Goal: Transaction & Acquisition: Download file/media

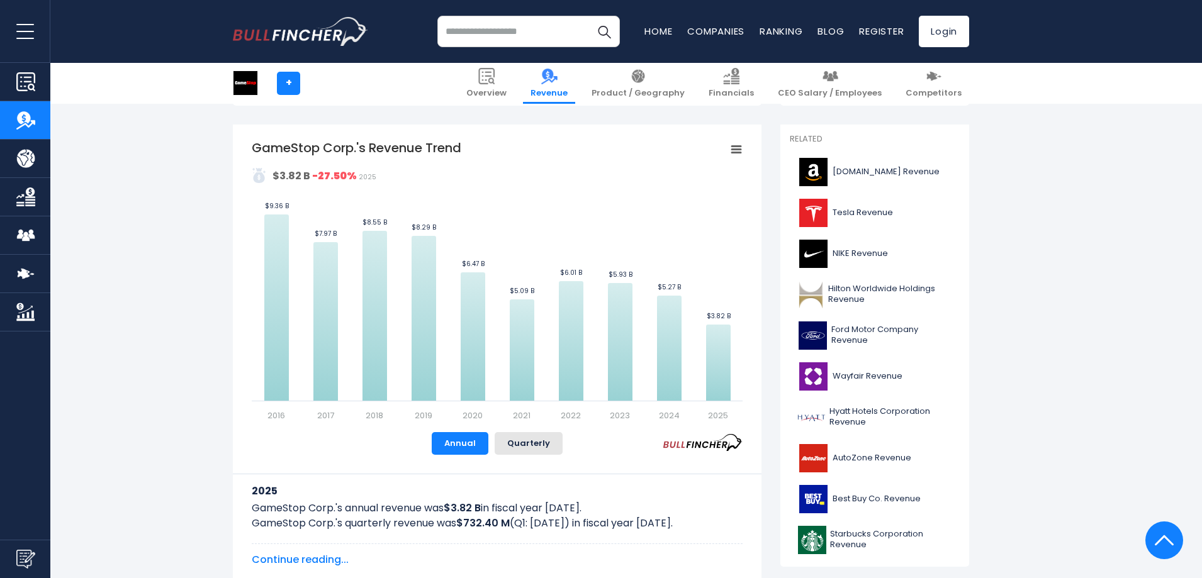
scroll to position [252, 0]
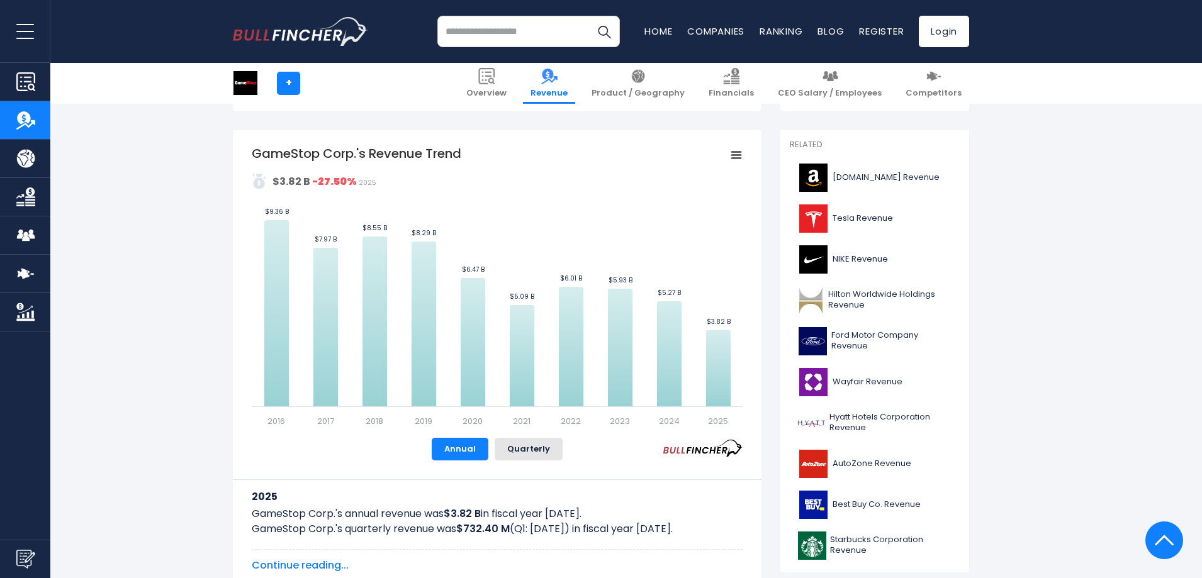
click at [734, 154] on rect "GameStop Corp.'s Revenue Trend" at bounding box center [736, 156] width 18 height 18
click at [738, 152] on div "View Fullscreen Print chart Download PNG Image Download JPEG Image" at bounding box center [693, 214] width 137 height 136
drag, startPoint x: 738, startPoint y: 152, endPoint x: 738, endPoint y: 165, distance: 12.6
click at [738, 152] on icon "GameStop Corp.'s Revenue Trend" at bounding box center [736, 155] width 9 height 6
click at [610, 221] on rect "GameStop Corp.'s Revenue Trend" at bounding box center [497, 286] width 491 height 283
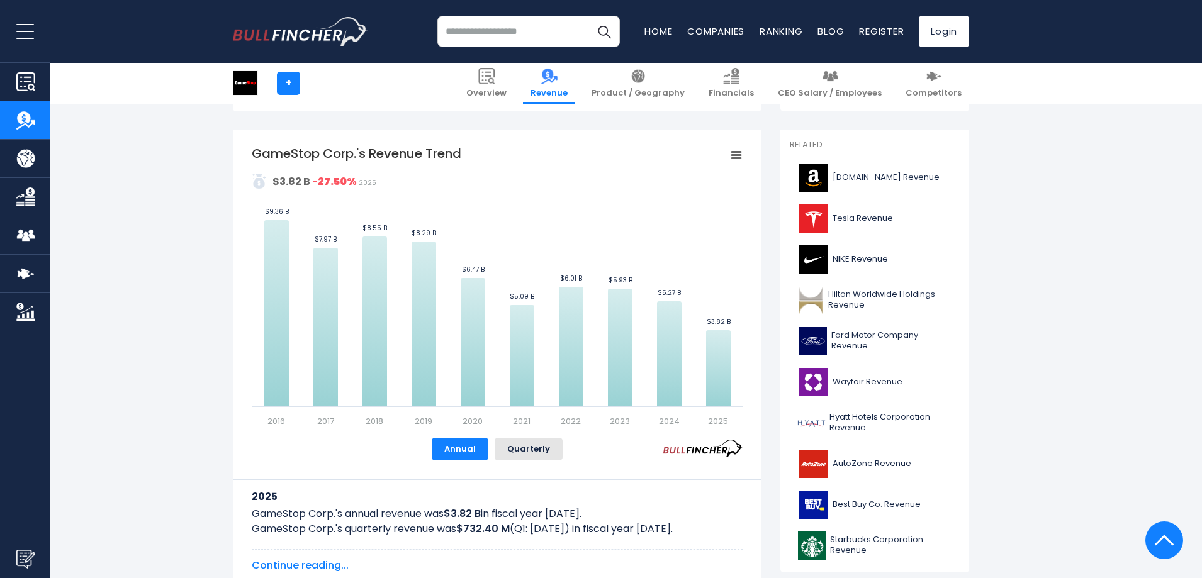
drag, startPoint x: 252, startPoint y: 149, endPoint x: 316, endPoint y: 149, distance: 64.8
click at [316, 149] on div "GameStop Corp.'s Revenue Trend Created with Highcharts 12.1.2 Values Chart cont…" at bounding box center [497, 358] width 528 height 457
drag, startPoint x: 252, startPoint y: 153, endPoint x: 300, endPoint y: 151, distance: 47.8
click at [300, 151] on tspan "GameStop Corp.'s Revenue Trend" at bounding box center [356, 154] width 209 height 18
drag, startPoint x: 459, startPoint y: 152, endPoint x: 415, endPoint y: 156, distance: 44.3
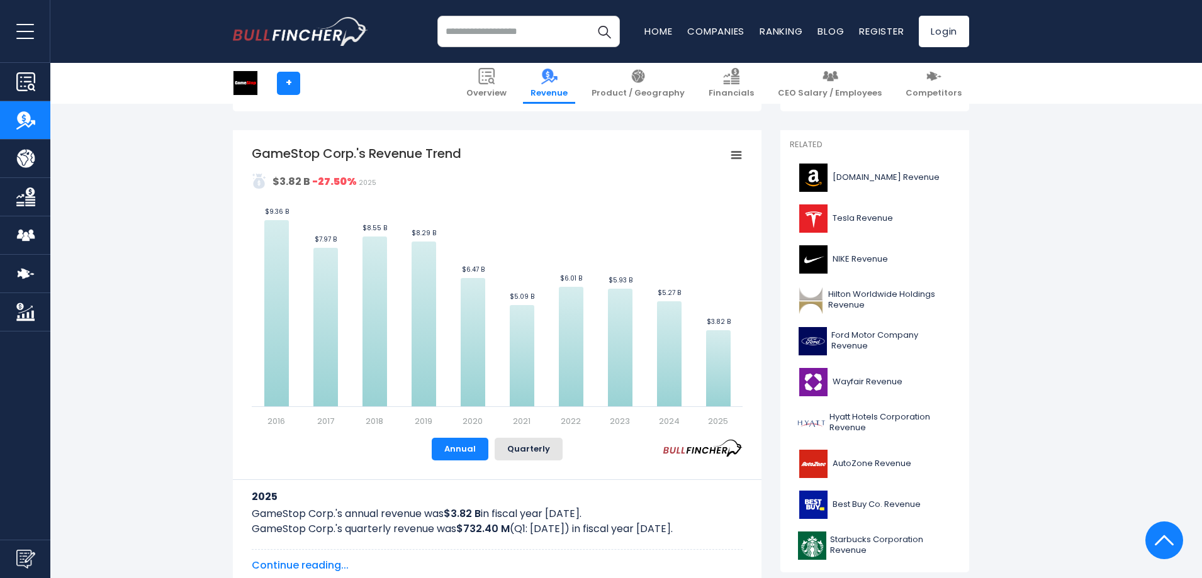
click at [434, 155] on icon "Created with Highcharts 12.1.2 Values Chart context menu GameStop Corp.'s Reven…" at bounding box center [497, 286] width 491 height 283
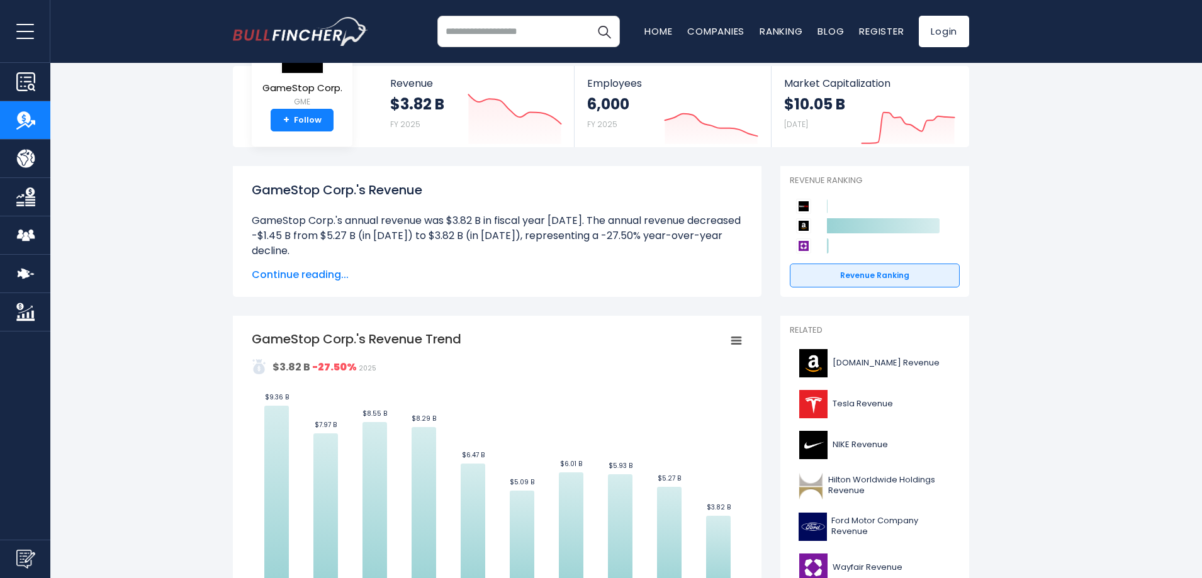
scroll to position [63, 0]
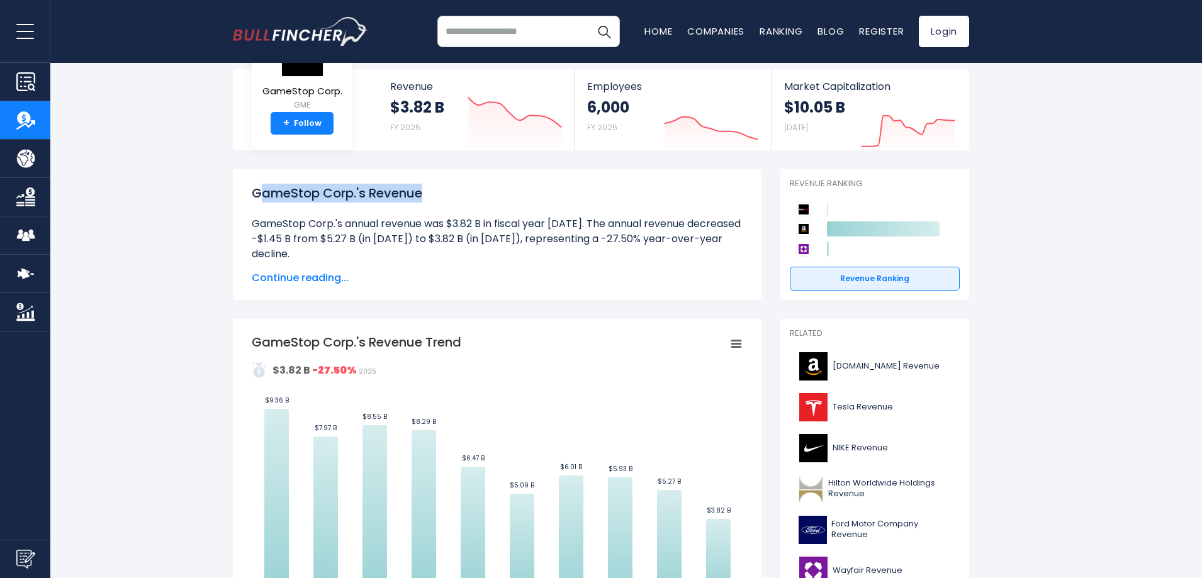
copy h1 "ameStop Corp.'s Revenue"
drag, startPoint x: 421, startPoint y: 191, endPoint x: 256, endPoint y: 187, distance: 164.9
click at [257, 187] on h1 "GameStop Corp.'s Revenue" at bounding box center [497, 193] width 491 height 19
click at [256, 187] on h1 "GameStop Corp.'s Revenue" at bounding box center [497, 193] width 491 height 19
drag, startPoint x: 255, startPoint y: 189, endPoint x: 425, endPoint y: 182, distance: 170.0
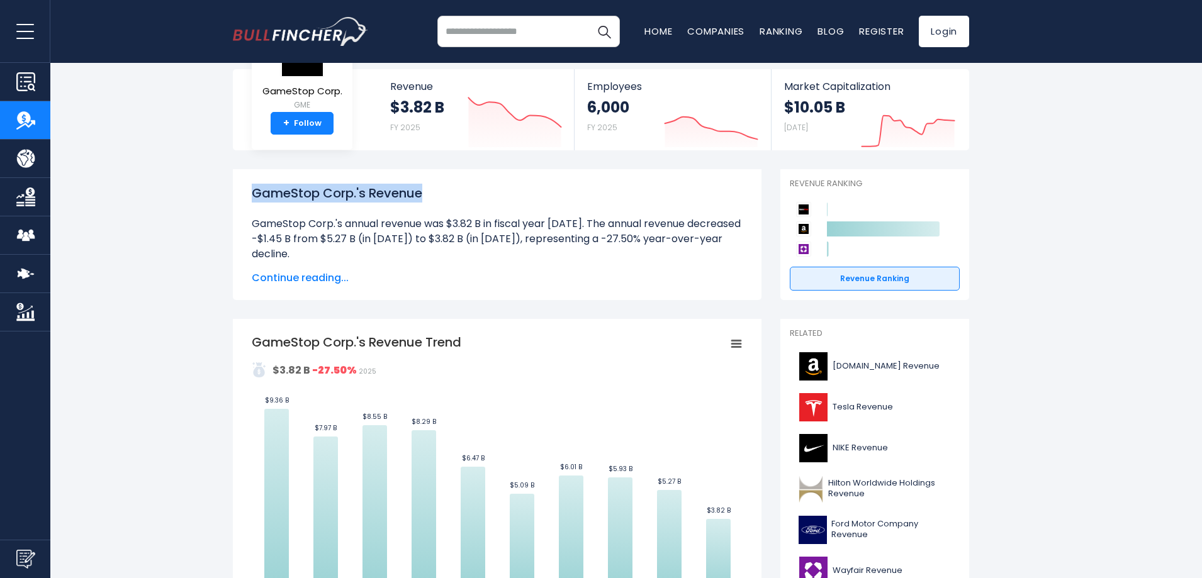
click at [425, 182] on div "GameStop Corp.'s Revenue GameStop Corp.'s annual revenue was $3.82 B in fiscal …" at bounding box center [497, 234] width 528 height 131
copy h1 "GameStop Corp.'s Revenue"
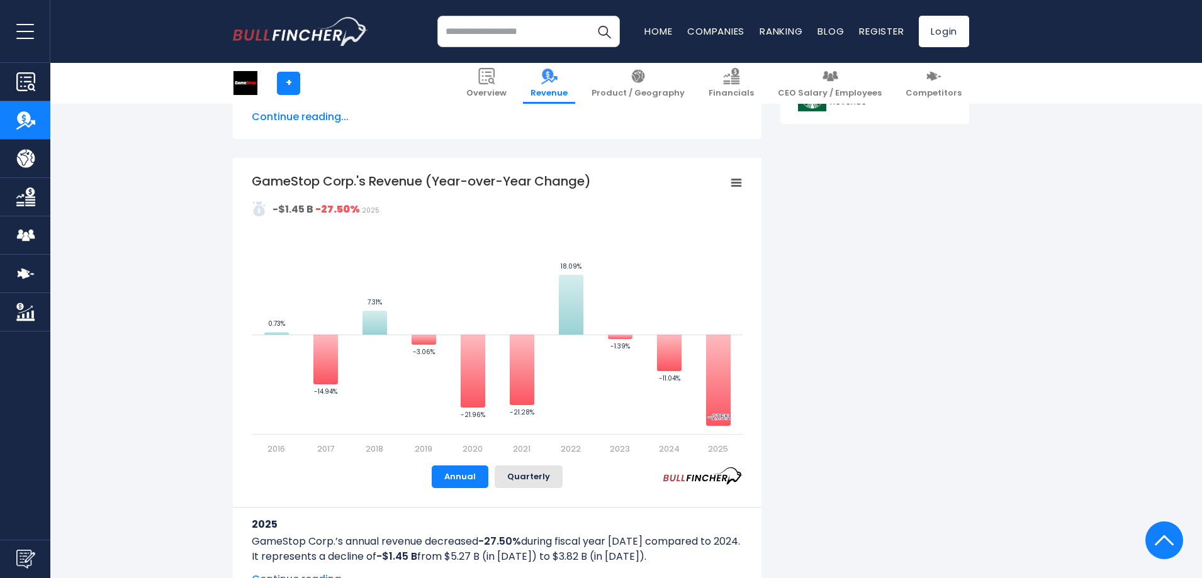
scroll to position [692, 0]
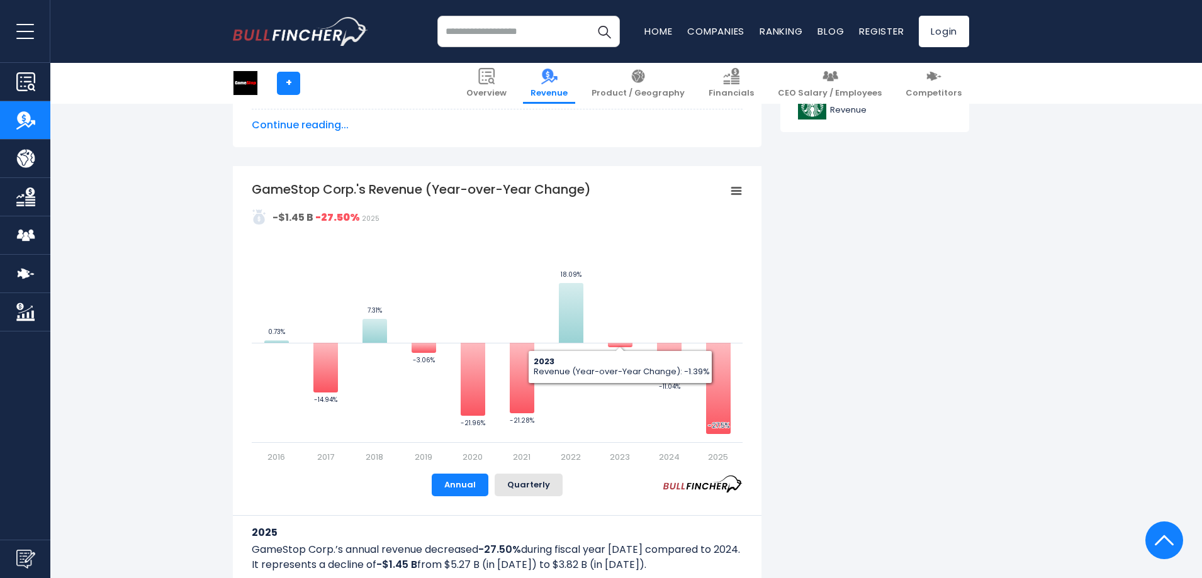
click at [734, 189] on g "Chart context menu" at bounding box center [736, 191] width 18 height 18
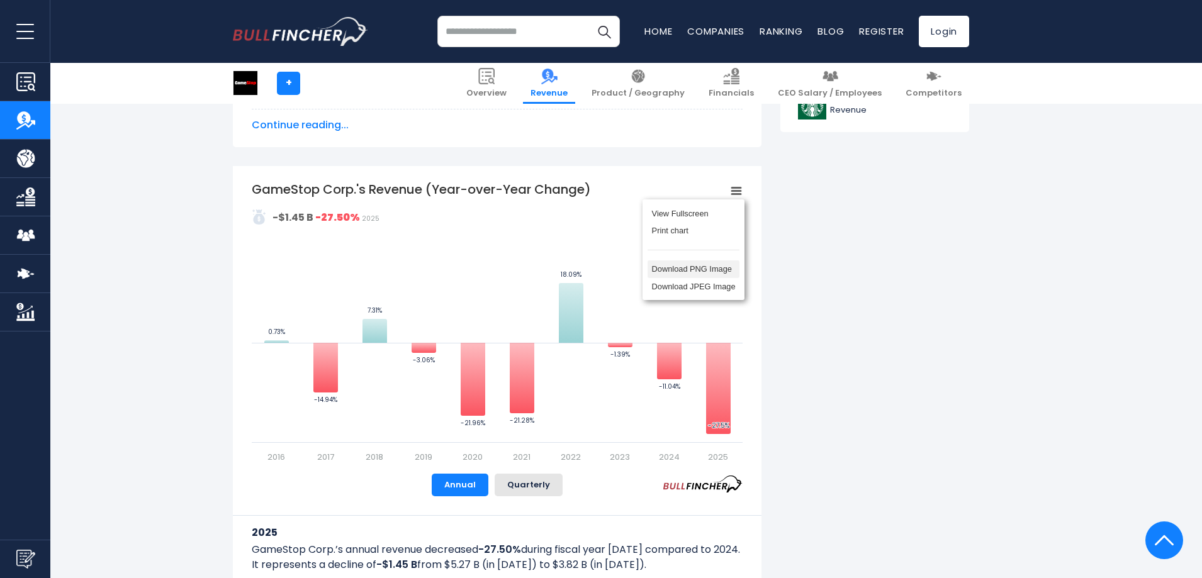
click at [708, 272] on li "Download PNG Image" at bounding box center [693, 269] width 92 height 18
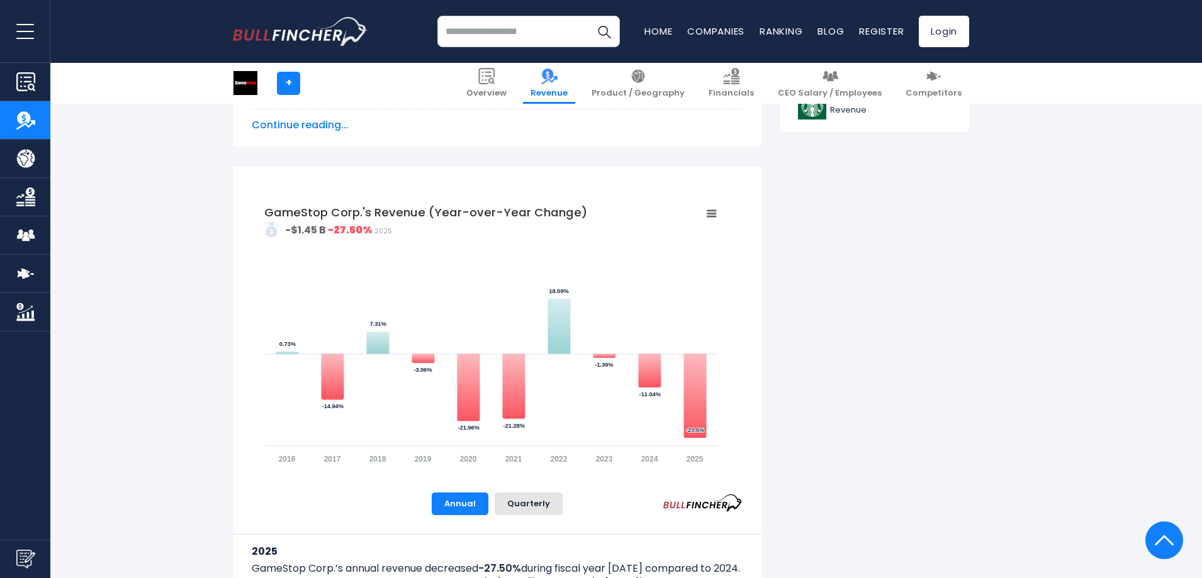
scroll to position [0, 0]
